Goal: Transaction & Acquisition: Purchase product/service

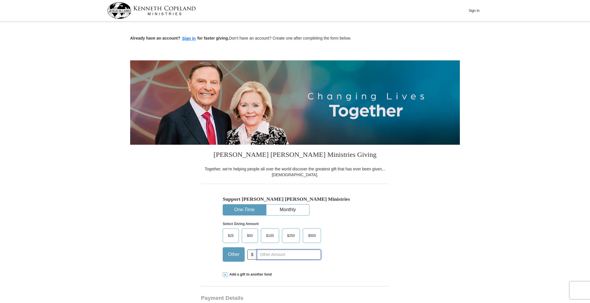
click at [257, 253] on input "text" at bounding box center [289, 255] width 64 height 10
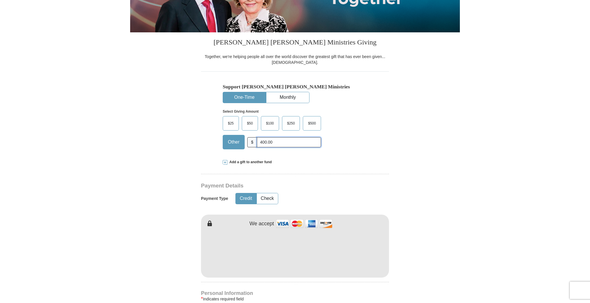
scroll to position [117, 0]
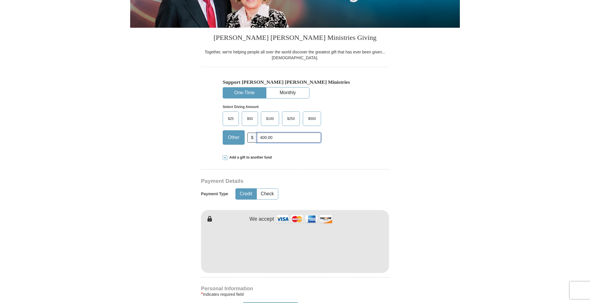
type input "400.00"
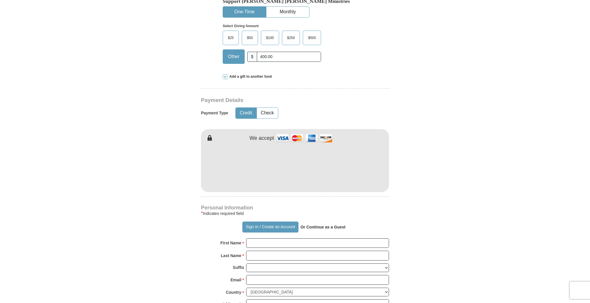
scroll to position [198, 0]
type input "[PERSON_NAME]"
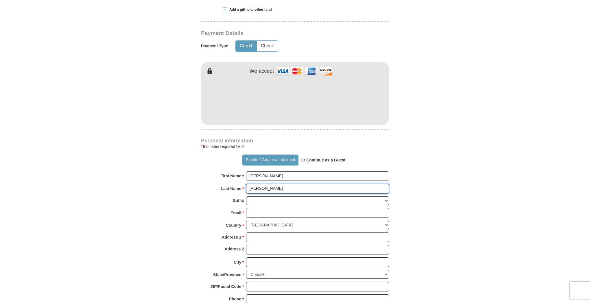
scroll to position [276, 0]
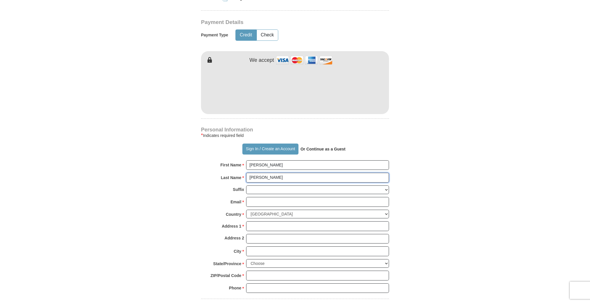
type input "[PERSON_NAME]"
type input "[STREET_ADDRESS]"
type input "[GEOGRAPHIC_DATA]"
type input "94025"
click at [246, 252] on div "City * [GEOGRAPHIC_DATA] Please enter City" at bounding box center [295, 253] width 188 height 13
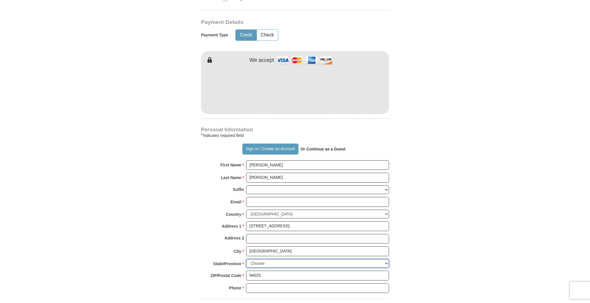
select select "CA"
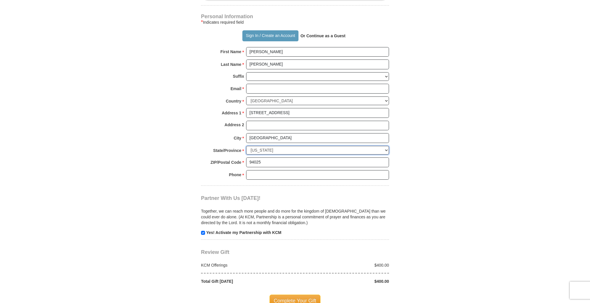
scroll to position [390, 0]
click at [210, 249] on span "Review Gift" at bounding box center [215, 252] width 28 height 6
click at [210, 240] on div "Review Gift Your monthly donation will start on the first occurrence on your se…" at bounding box center [295, 262] width 188 height 45
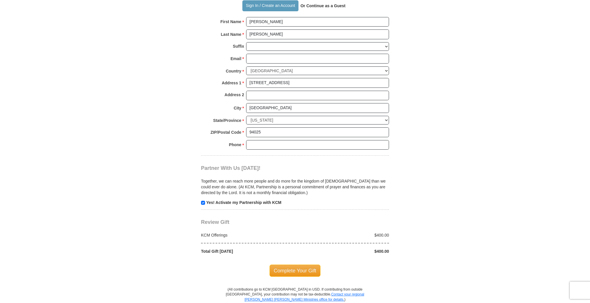
scroll to position [420, 0]
click at [291, 264] on span "Complete Your Gift" at bounding box center [295, 270] width 51 height 12
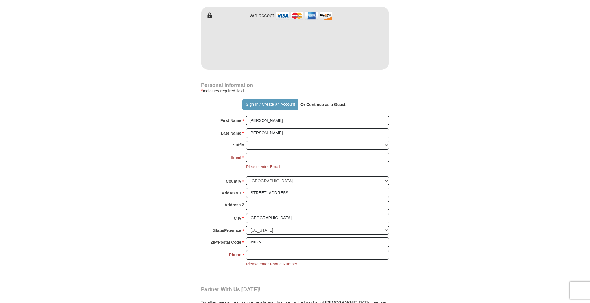
scroll to position [320, 0]
type input "[EMAIL_ADDRESS][DOMAIN_NAME]"
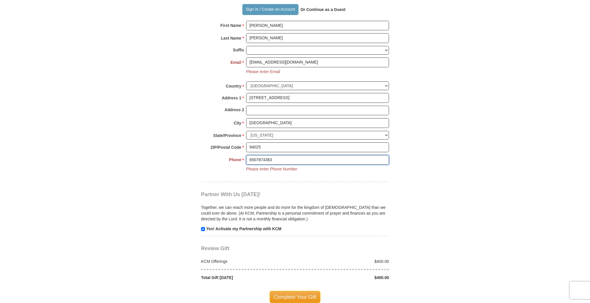
scroll to position [417, 0]
type input "6507874363"
click at [284, 290] on span "Complete Your Gift" at bounding box center [295, 296] width 51 height 12
